Goal: Task Accomplishment & Management: Manage account settings

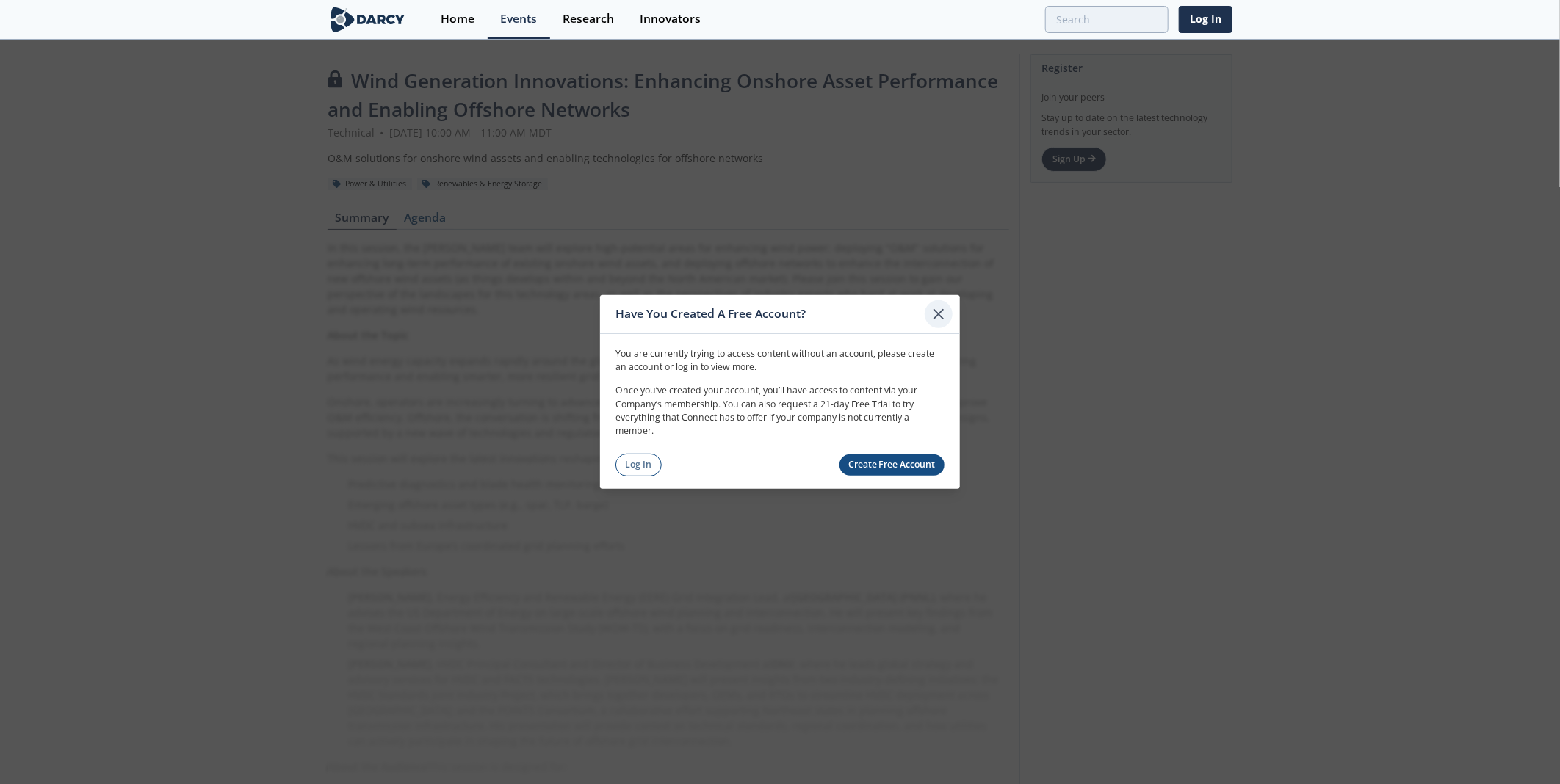
click at [936, 312] on icon at bounding box center [938, 314] width 9 height 9
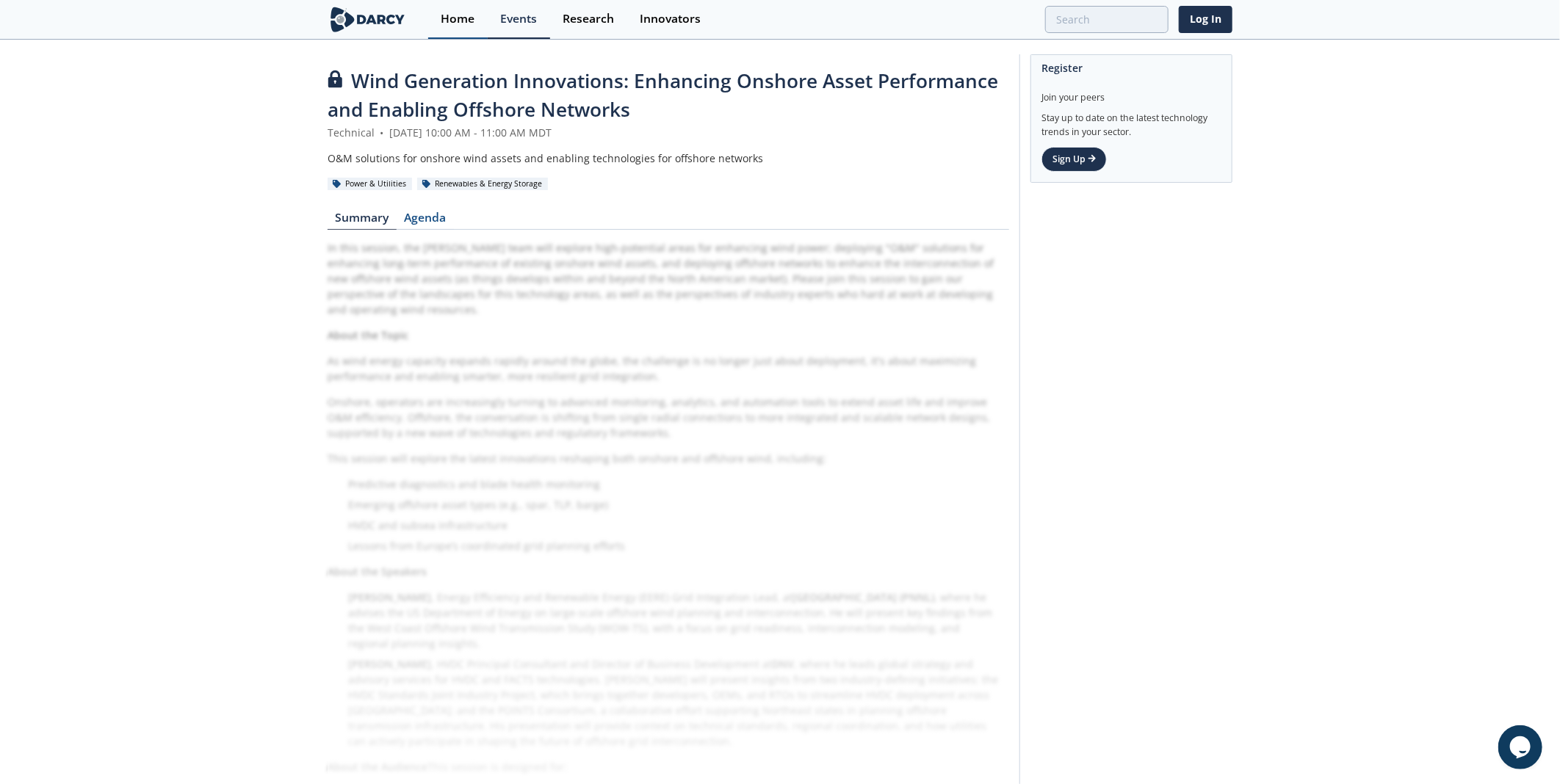
click at [459, 18] on div "Home" at bounding box center [458, 19] width 34 height 12
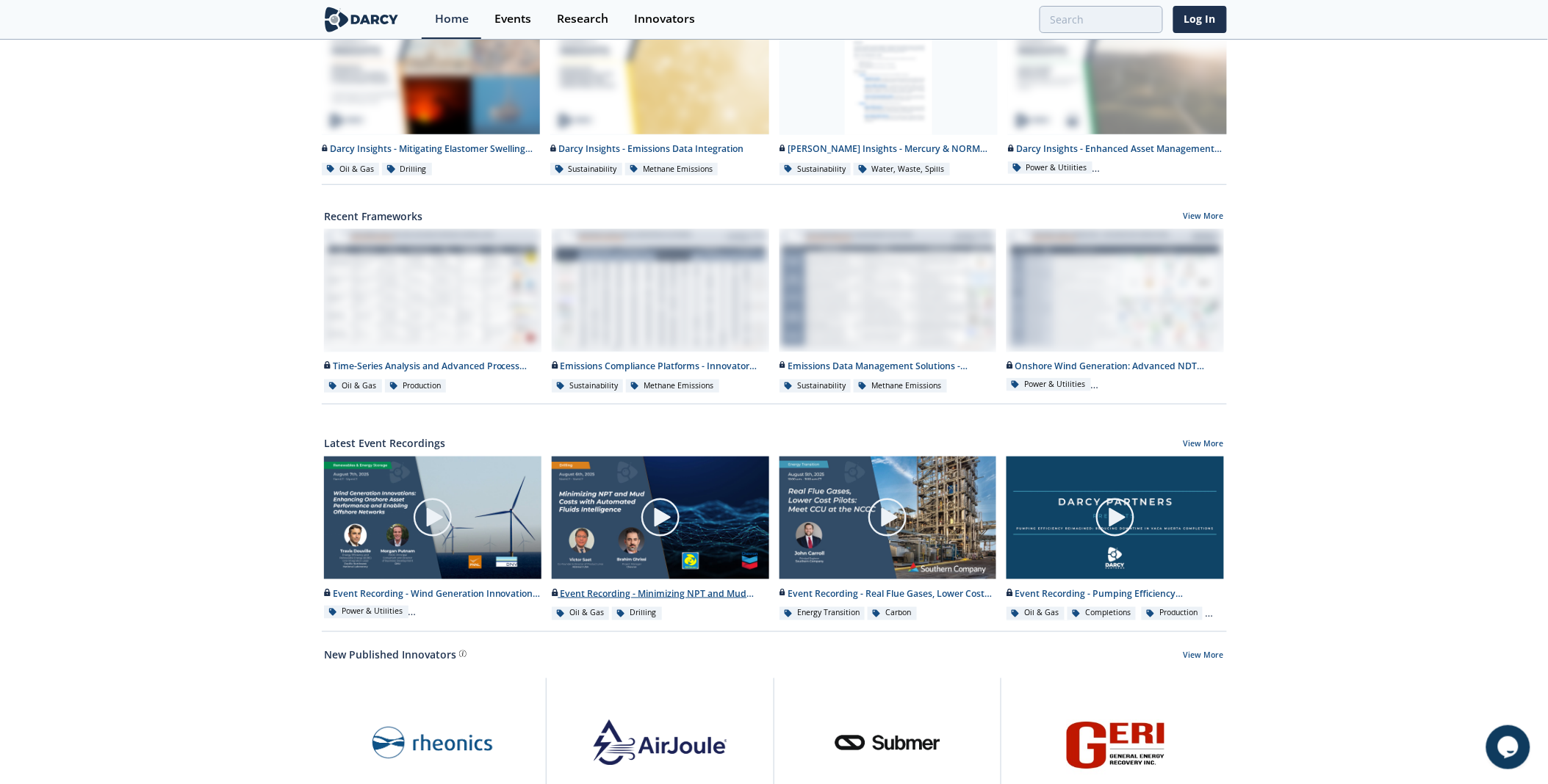
scroll to position [371, 0]
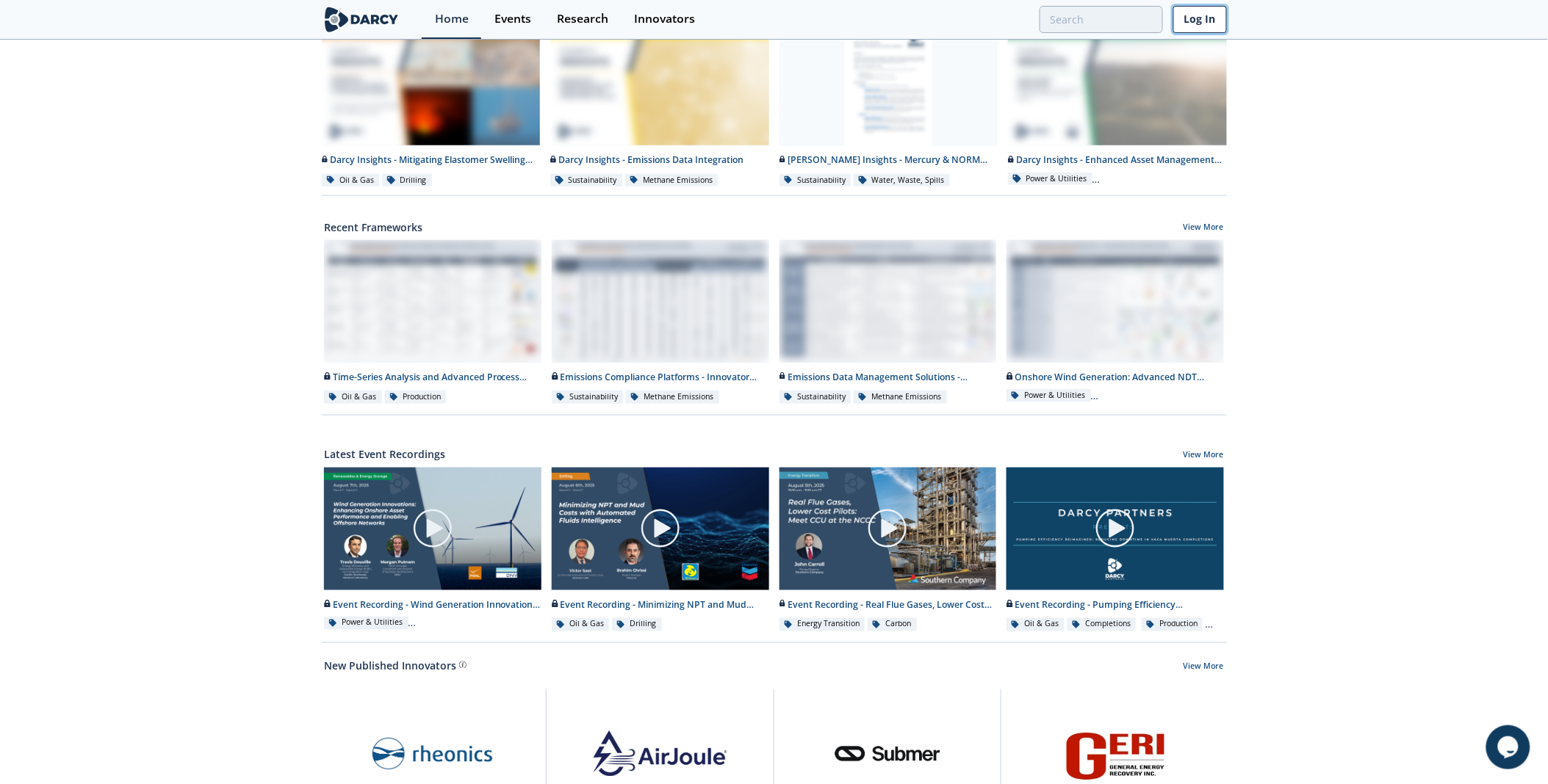
click at [1181, 21] on link "Log In" at bounding box center [1200, 19] width 53 height 27
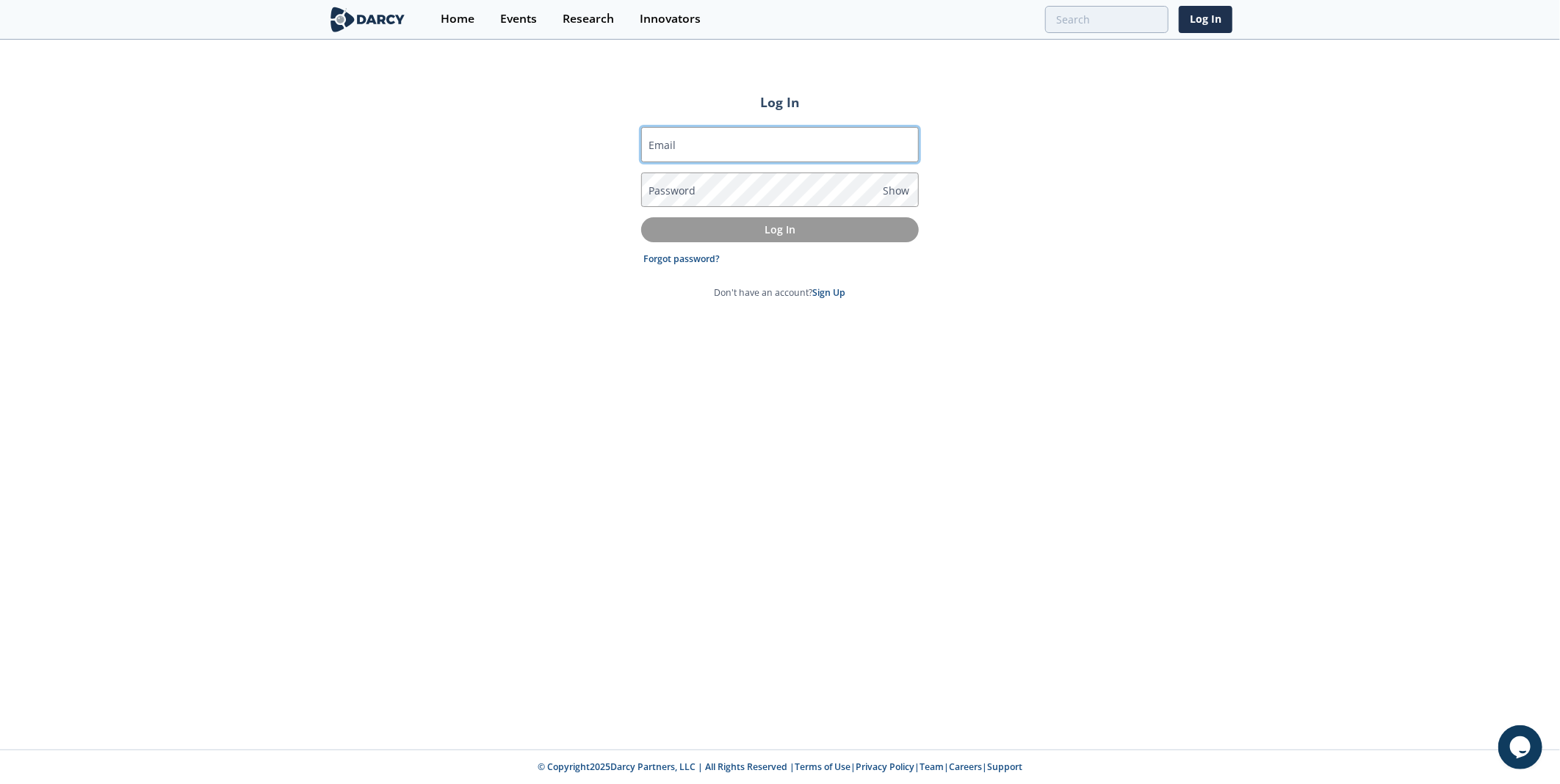
click at [647, 145] on input "Email" at bounding box center [780, 145] width 278 height 36
type input "[PERSON_NAME][EMAIL_ADDRESS][PERSON_NAME][DOMAIN_NAME]"
click at [657, 193] on label "Password" at bounding box center [673, 191] width 47 height 15
click at [666, 257] on link "Forgot password?" at bounding box center [682, 259] width 77 height 13
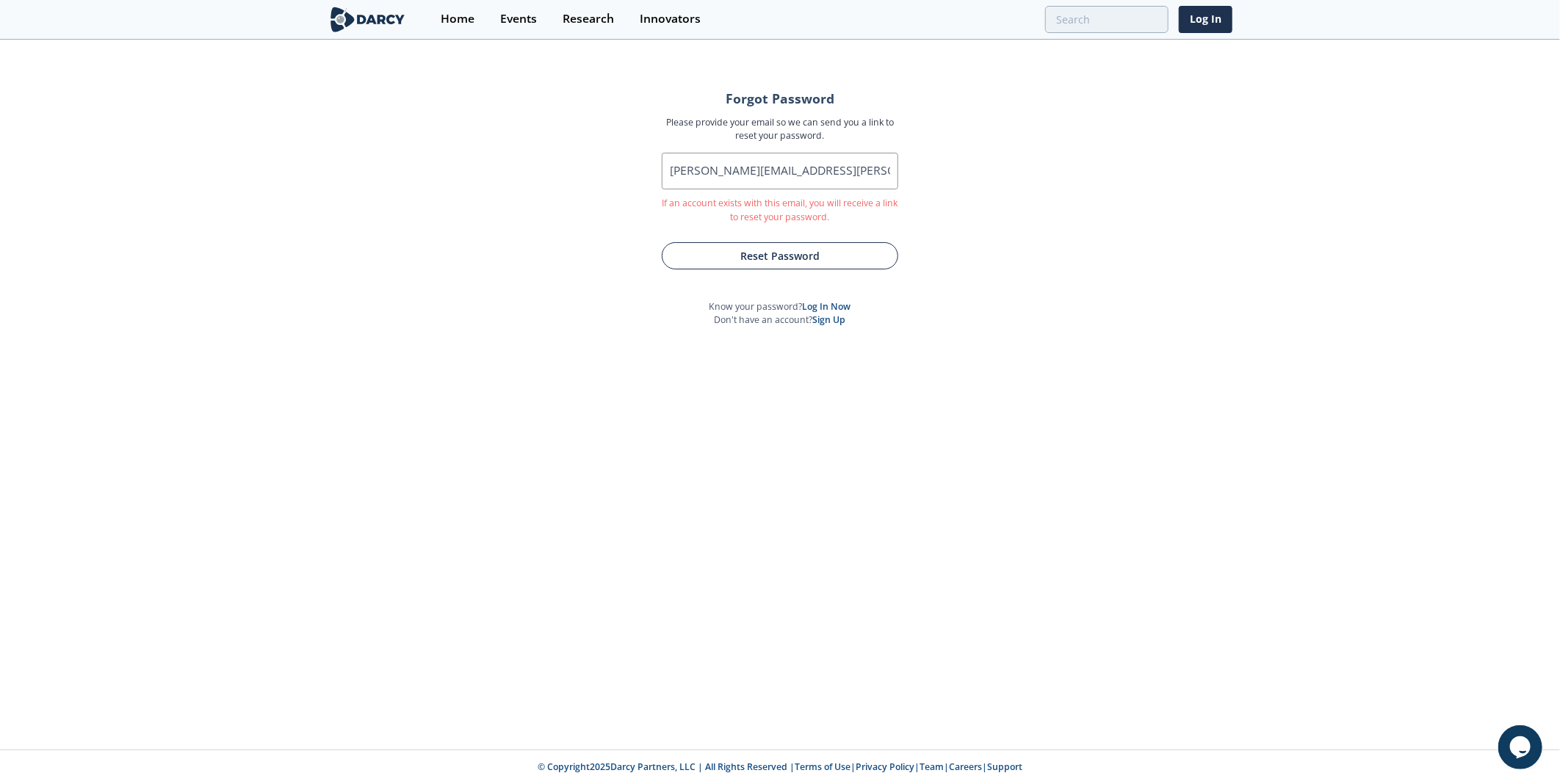
click at [776, 260] on button "Reset Password" at bounding box center [780, 255] width 237 height 27
